Goal: Transaction & Acquisition: Purchase product/service

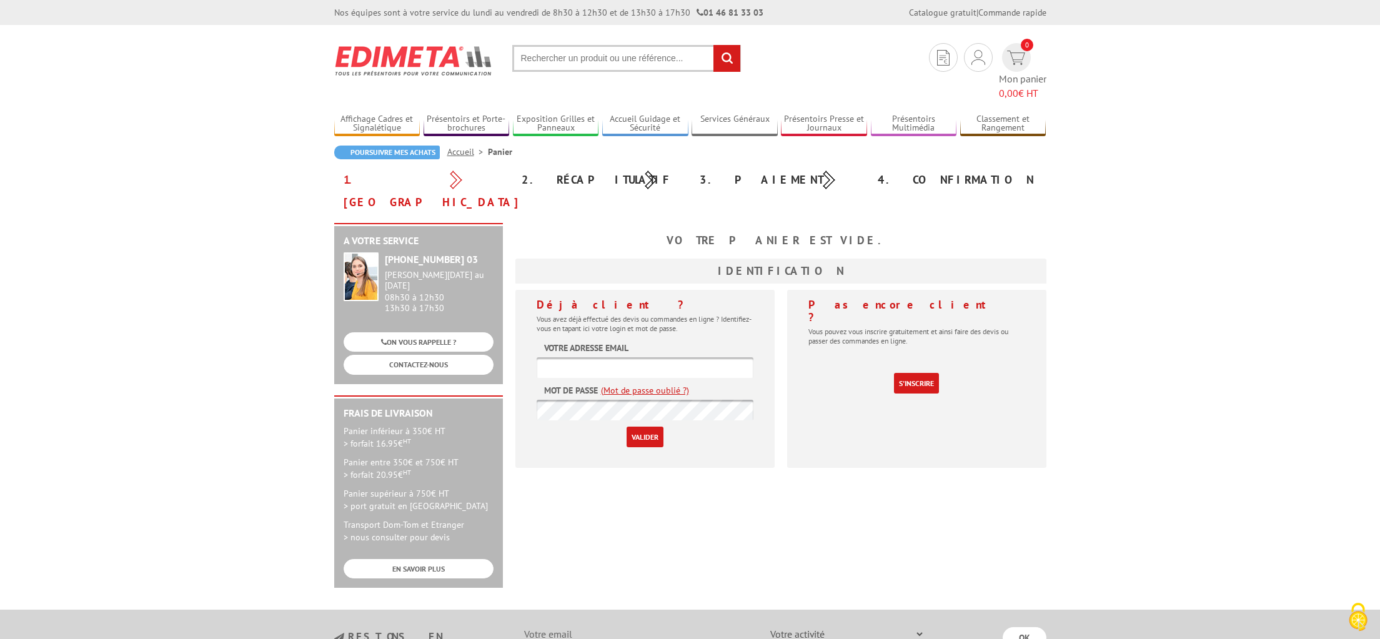
click at [608, 357] on input "text" at bounding box center [645, 367] width 217 height 21
type input "[EMAIL_ADDRESS][DOMAIN_NAME]"
click at [637, 427] on input "Valider" at bounding box center [645, 437] width 37 height 21
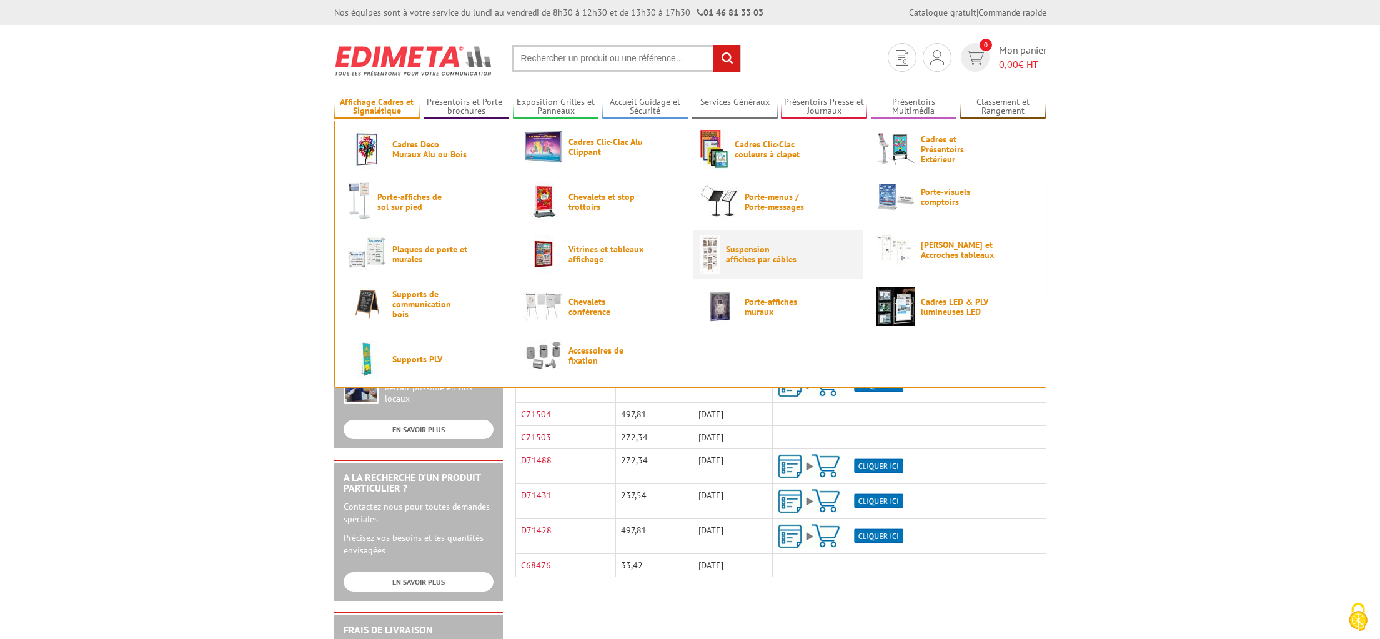
click at [732, 259] on span "Suspension affiches par câbles" at bounding box center [763, 254] width 75 height 20
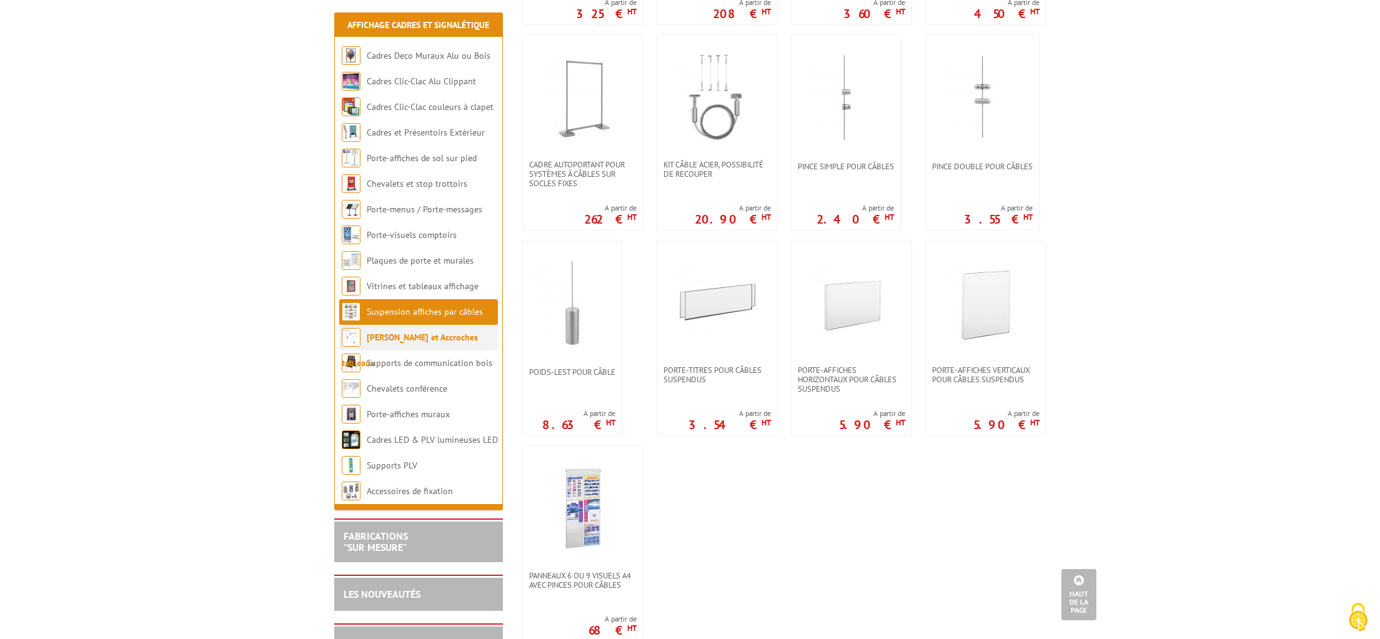
scroll to position [850, 0]
click at [971, 312] on img at bounding box center [985, 299] width 87 height 87
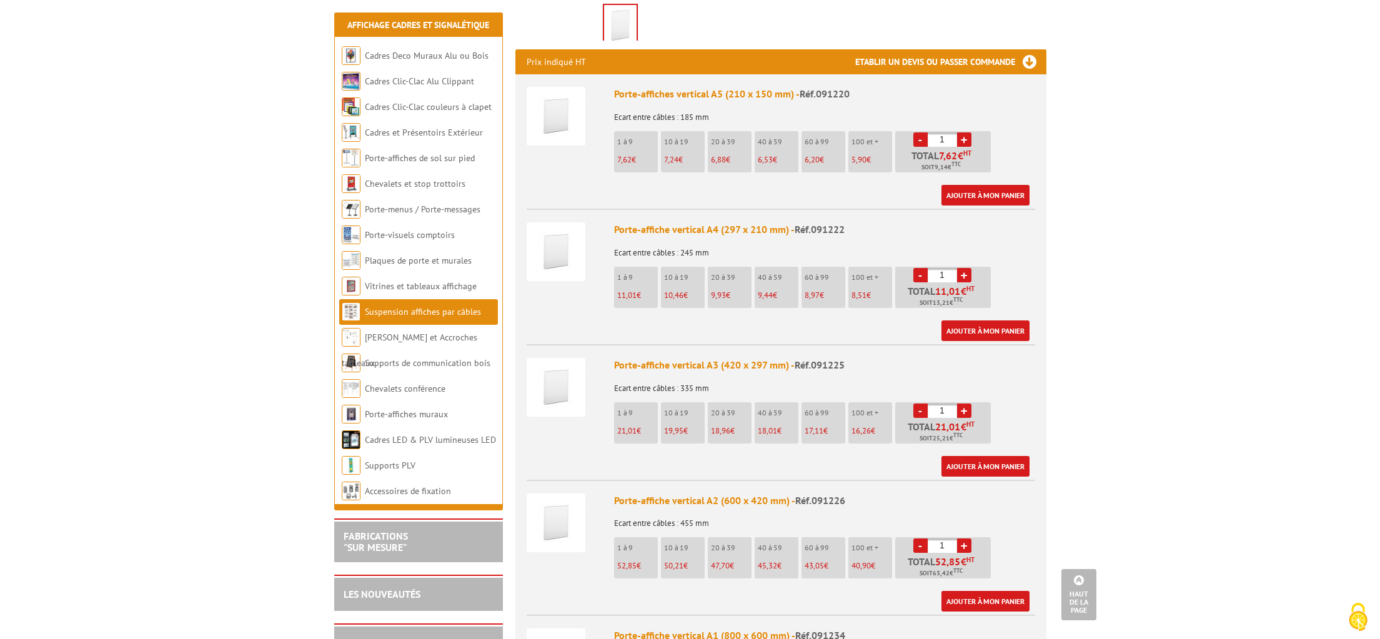
scroll to position [437, 0]
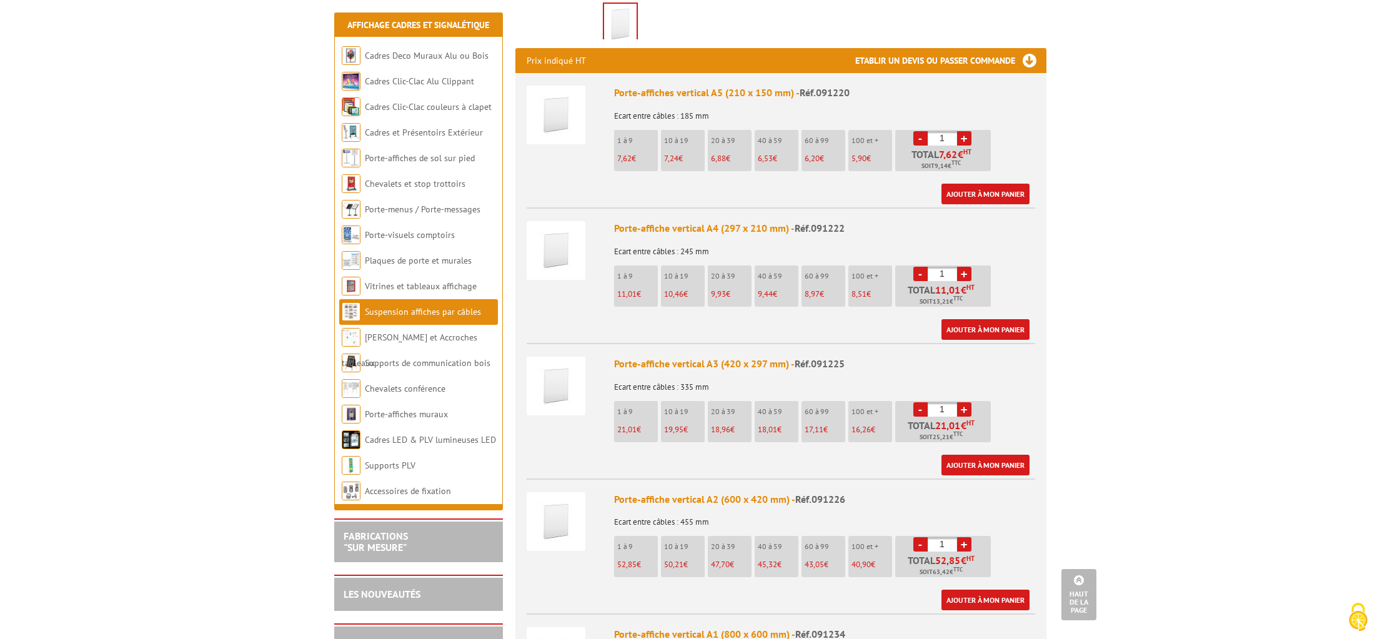
click at [966, 402] on link "+" at bounding box center [964, 409] width 14 height 14
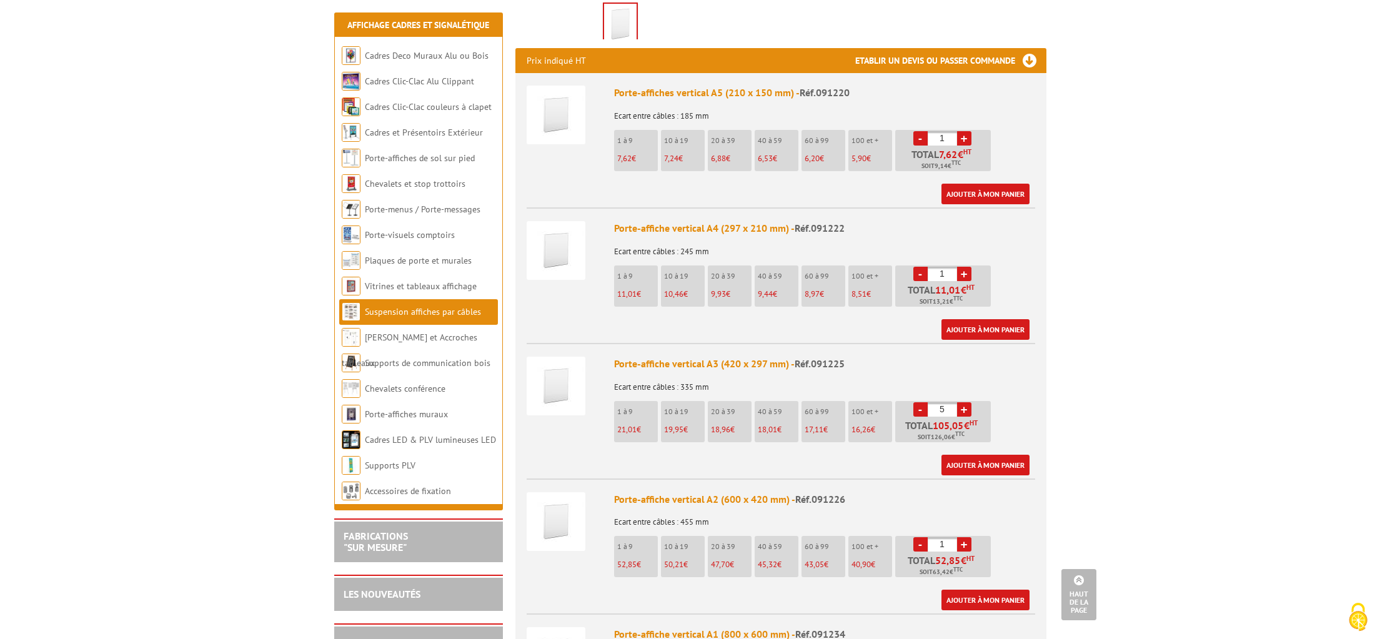
type input "6"
click at [981, 455] on link "Ajouter à mon panier" at bounding box center [985, 465] width 88 height 21
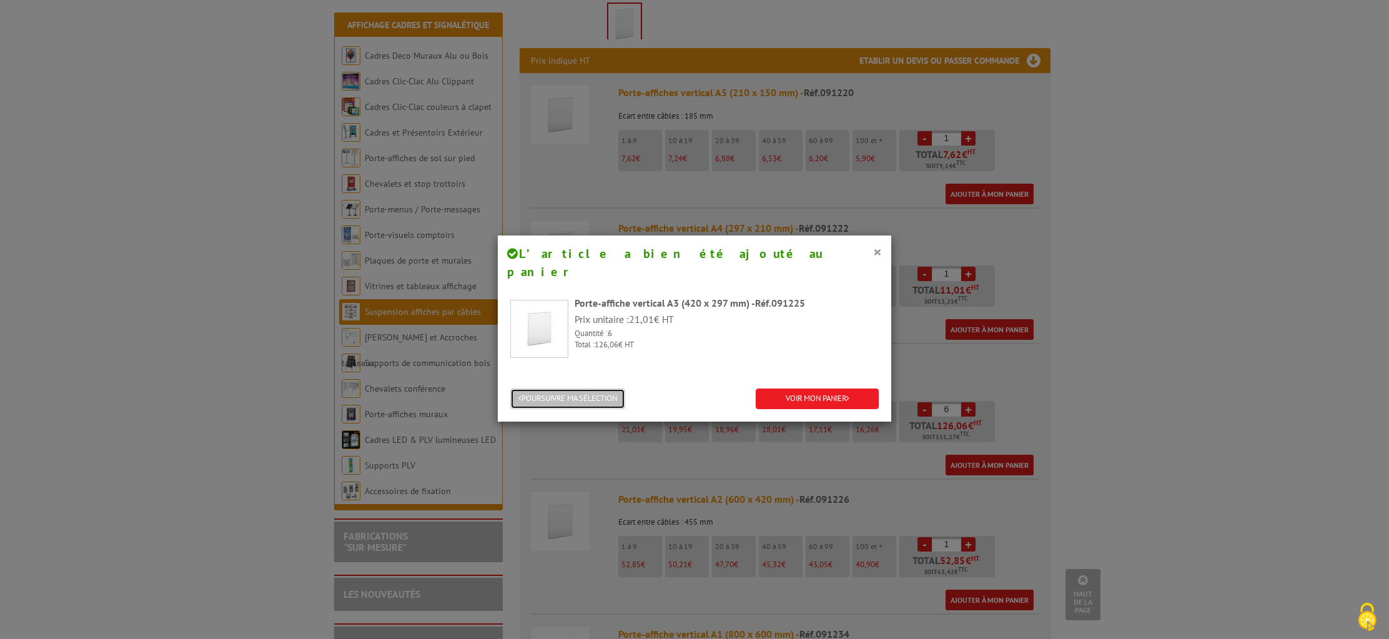
click at [599, 389] on button "POURSUIVRE MA SÉLECTION" at bounding box center [567, 399] width 115 height 21
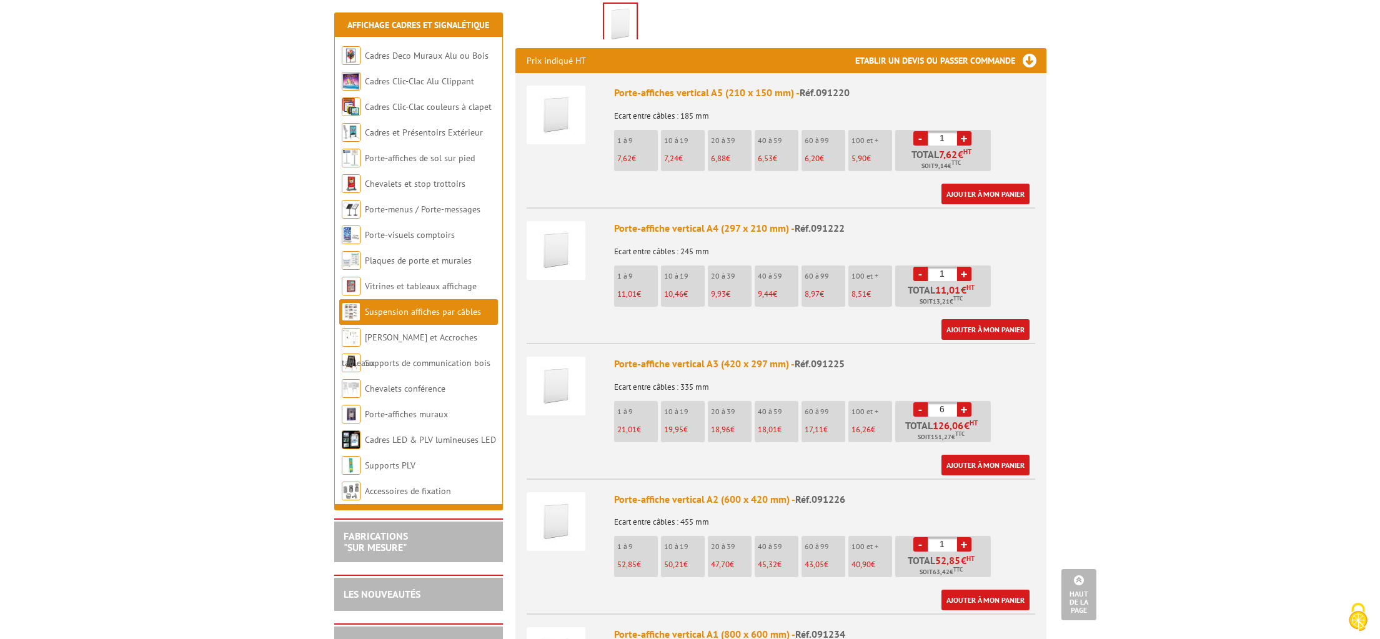
click at [966, 267] on link "+" at bounding box center [964, 274] width 14 height 14
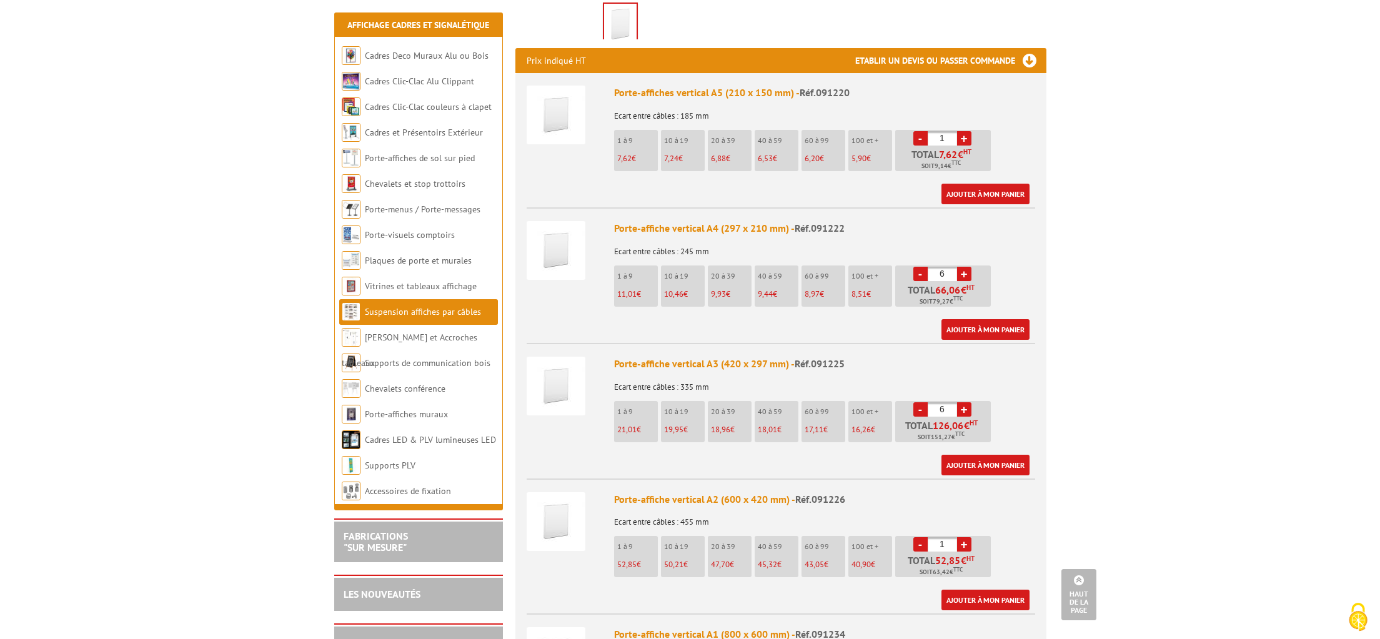
click at [966, 267] on link "+" at bounding box center [964, 274] width 14 height 14
type input "8"
click at [978, 319] on link "Ajouter à mon panier" at bounding box center [985, 329] width 88 height 21
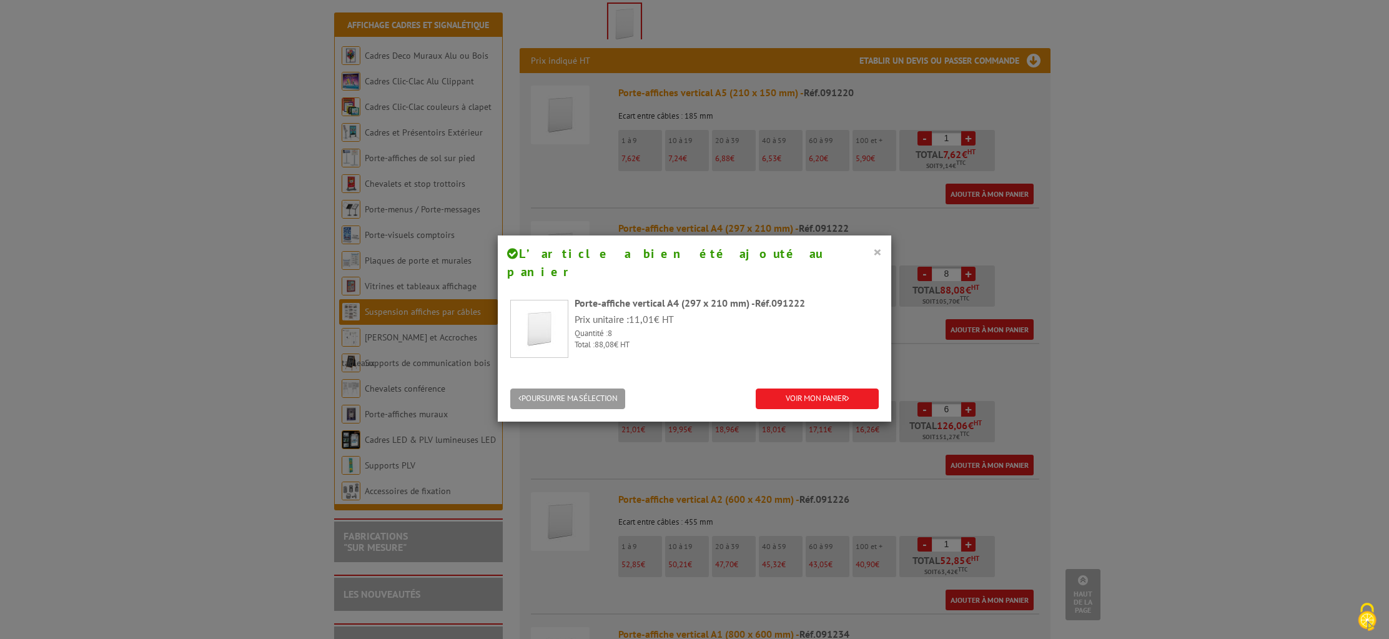
click at [873, 253] on button "×" at bounding box center [877, 252] width 9 height 16
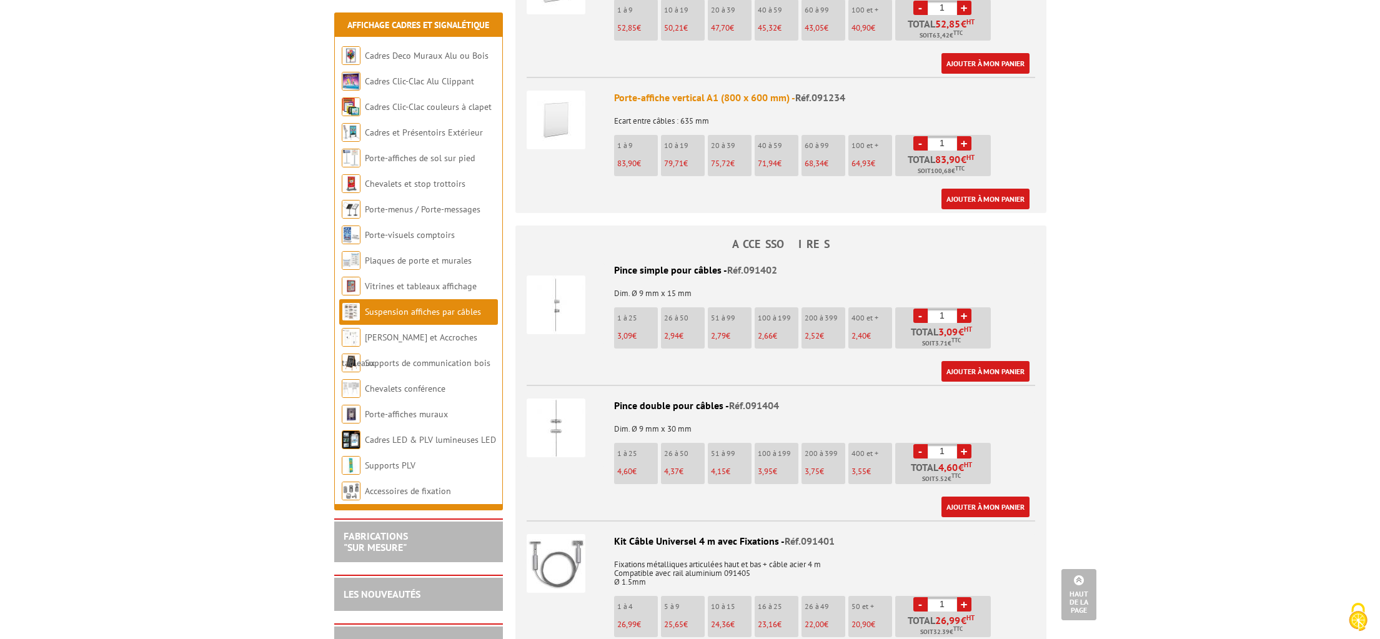
scroll to position [974, 0]
drag, startPoint x: 950, startPoint y: 298, endPoint x: 865, endPoint y: 319, distance: 88.0
click at [888, 307] on ul "1 à 25 3,09 € 26 à 50 2,94 € 51 à 99 2,79 € 100 à 199 2,66 € 200 à 399 2,52 € 4…" at bounding box center [804, 330] width 380 height 47
type input "56"
click at [978, 361] on link "Ajouter à mon panier" at bounding box center [985, 371] width 88 height 21
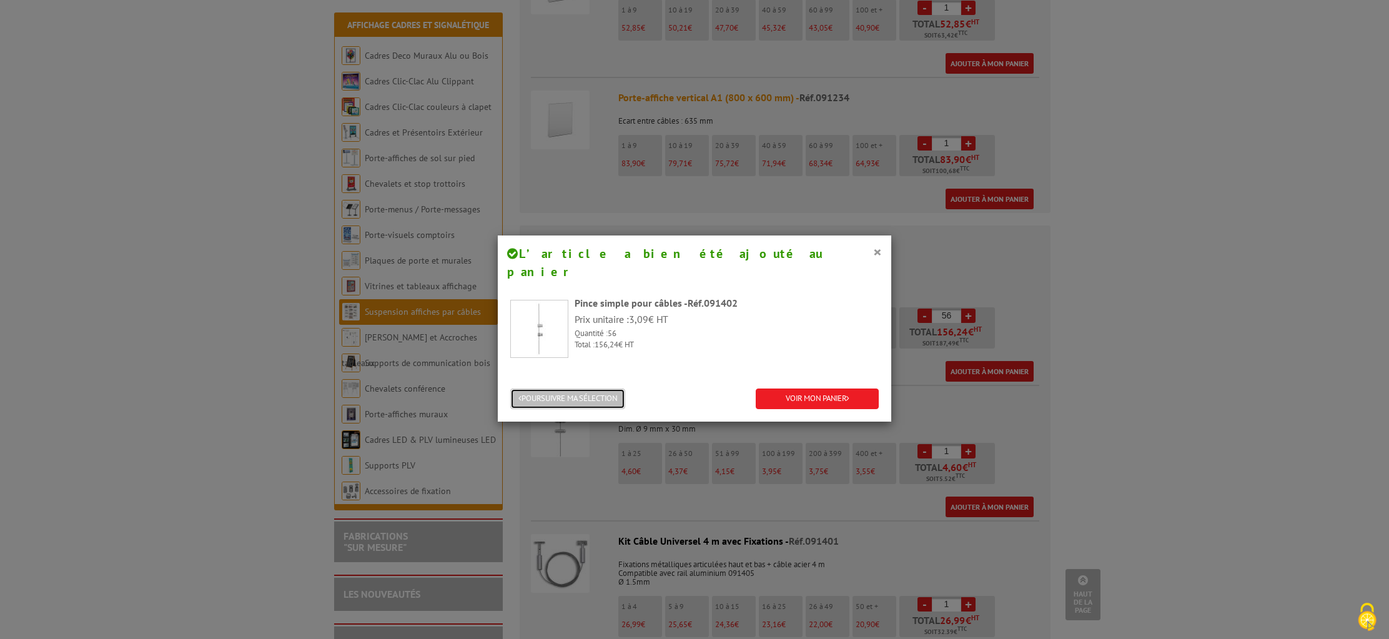
click at [549, 389] on button "POURSUIVRE MA SÉLECTION" at bounding box center [567, 399] width 115 height 21
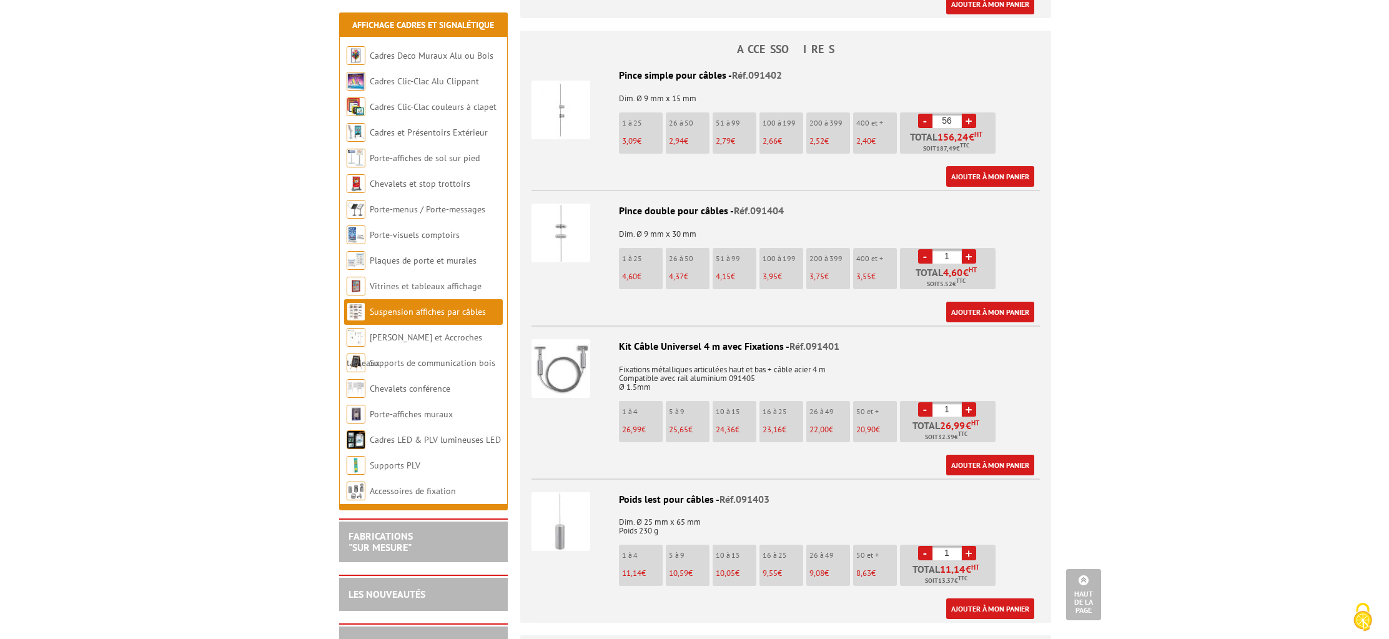
scroll to position [1198, 0]
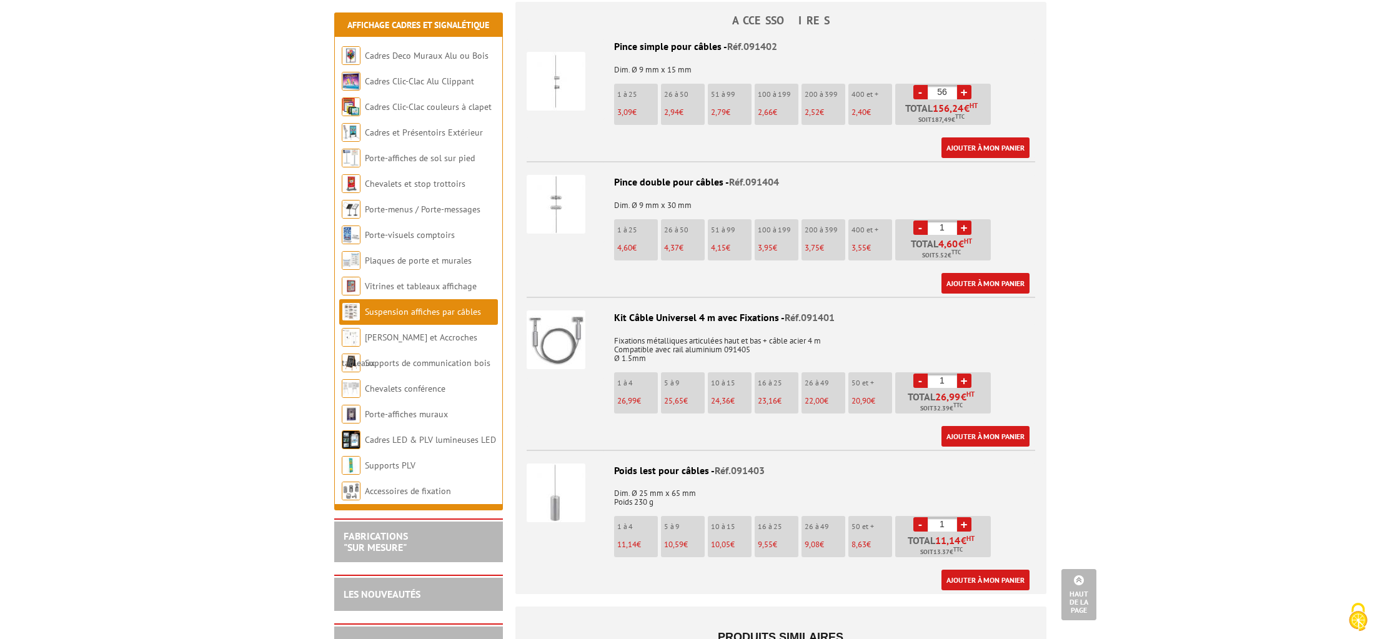
click at [966, 374] on link "+" at bounding box center [964, 381] width 14 height 14
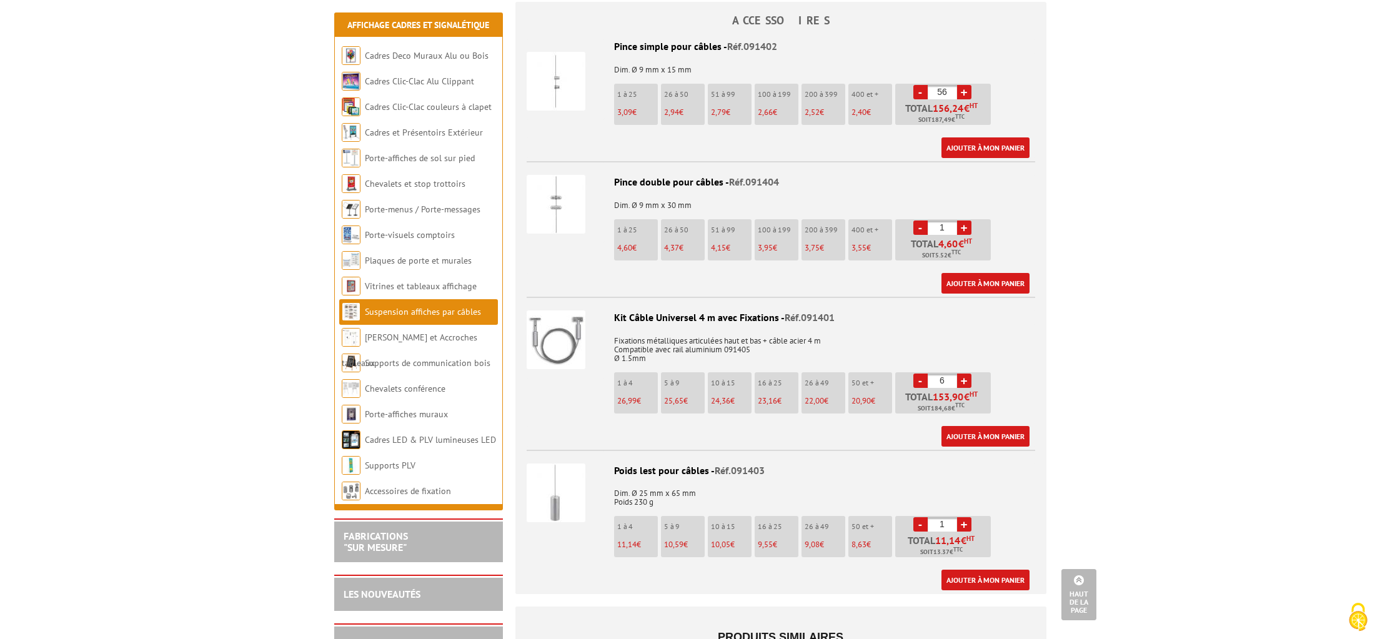
click at [966, 374] on link "+" at bounding box center [964, 381] width 14 height 14
type input "8"
click at [977, 426] on link "Ajouter à mon panier" at bounding box center [985, 436] width 88 height 21
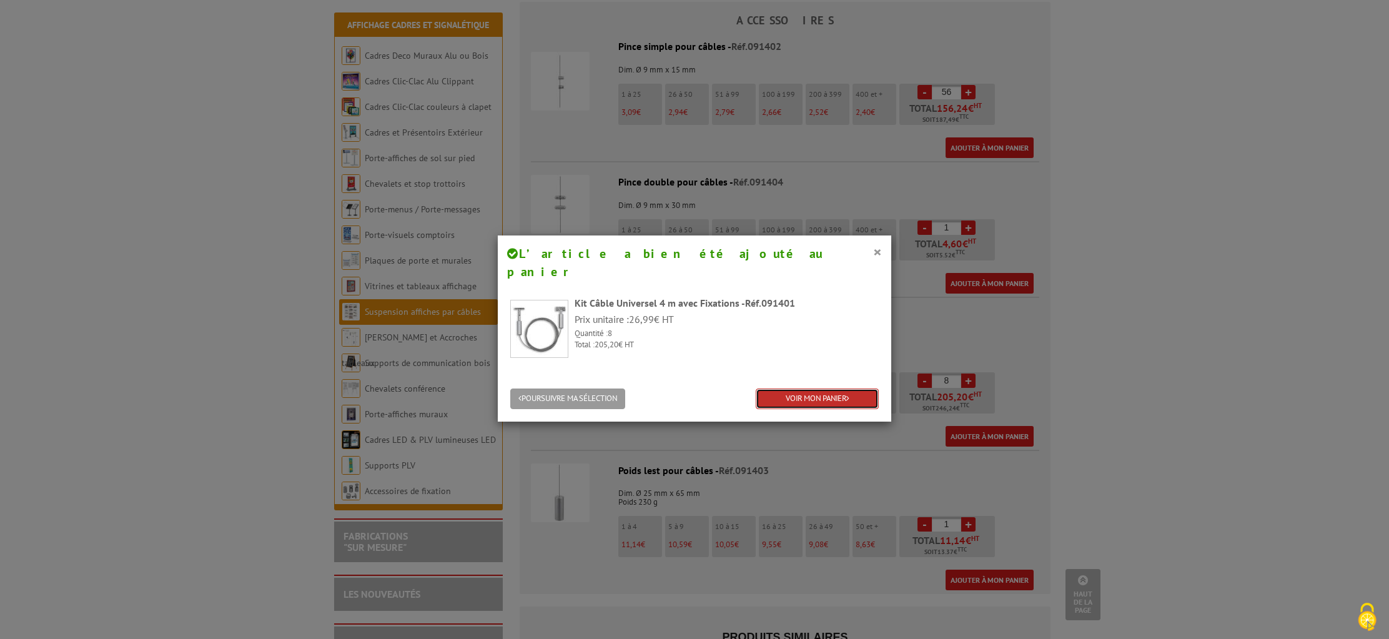
click at [812, 389] on link "VOIR MON PANIER" at bounding box center [817, 399] width 123 height 21
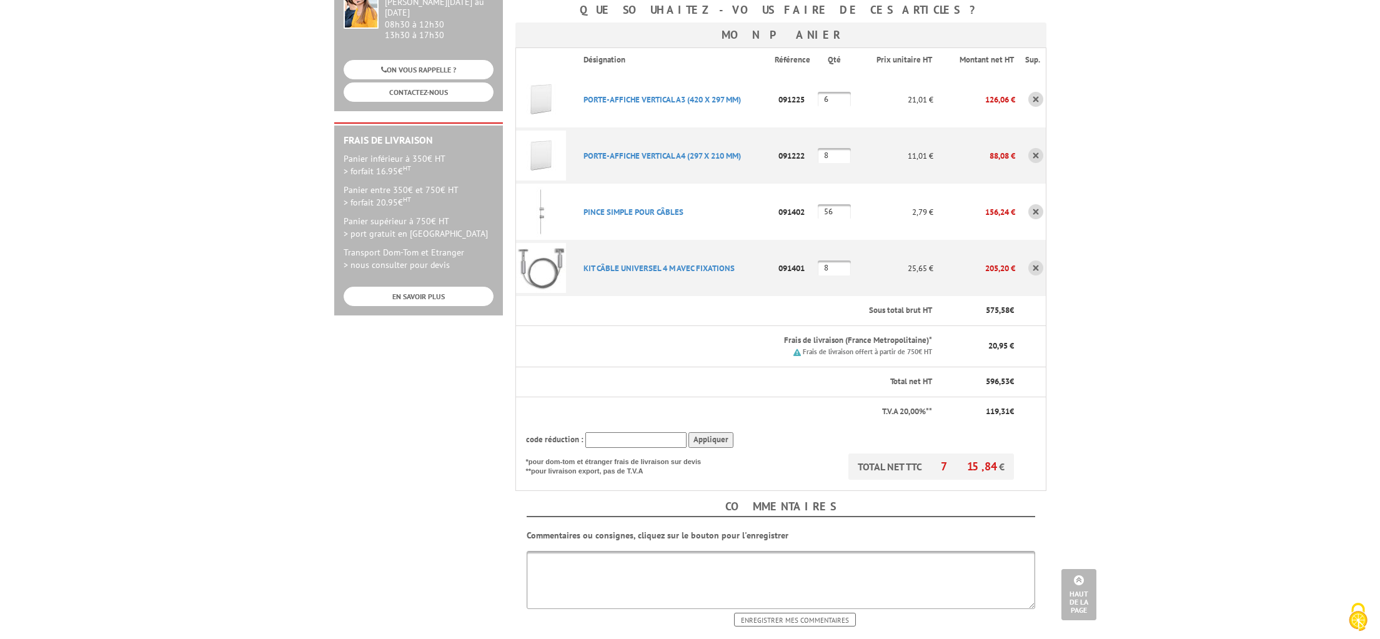
scroll to position [256, 0]
click at [1157, 404] on body "Nos équipes sont à votre service du [DATE] au [DATE] de 8h30 à 12h30 et de 13h3…" at bounding box center [690, 363] width 1380 height 1238
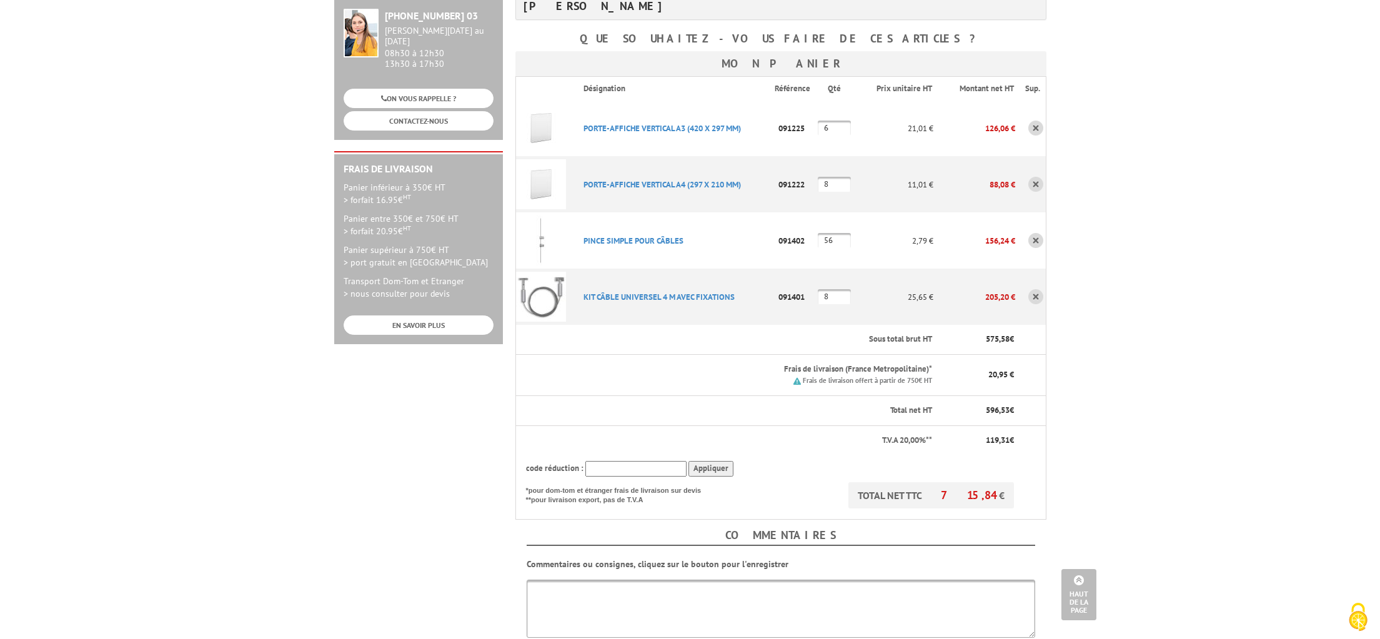
scroll to position [0, 0]
